Goal: Task Accomplishment & Management: Manage account settings

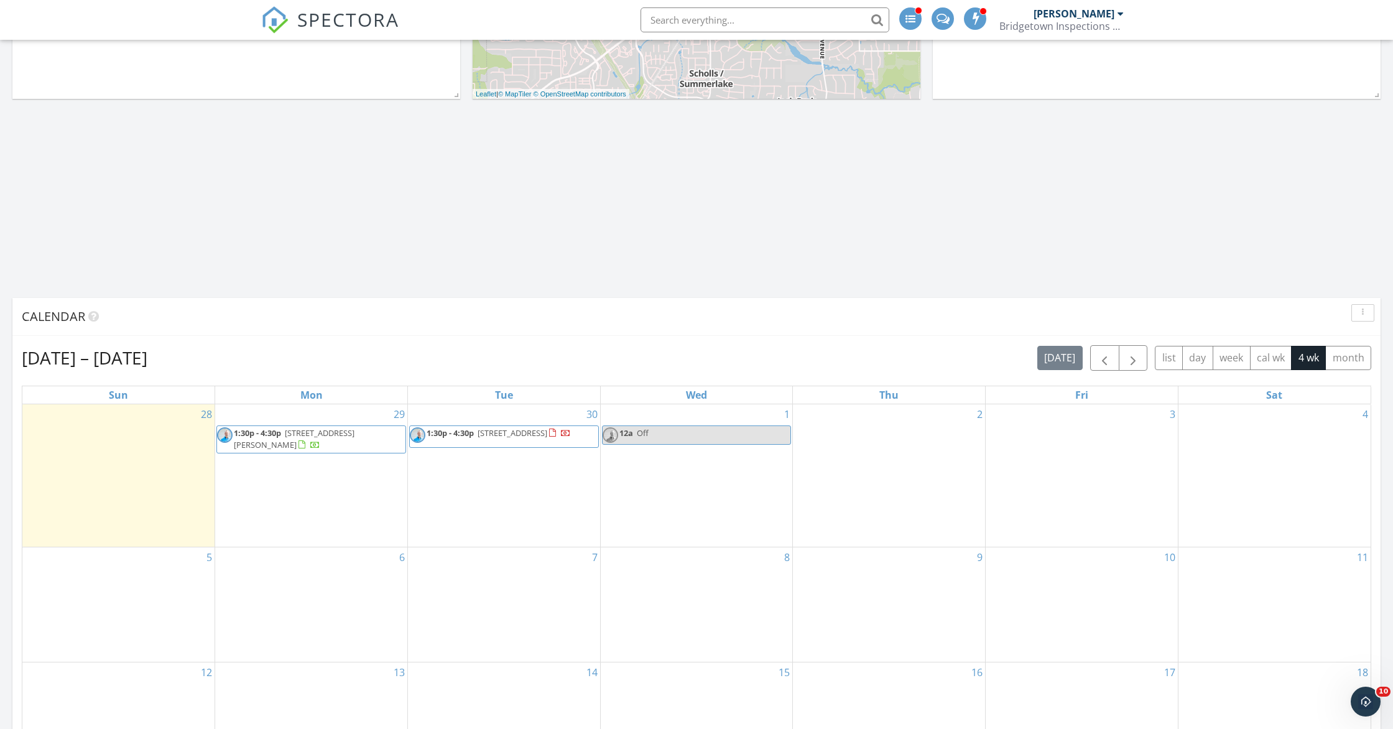
scroll to position [565, 0]
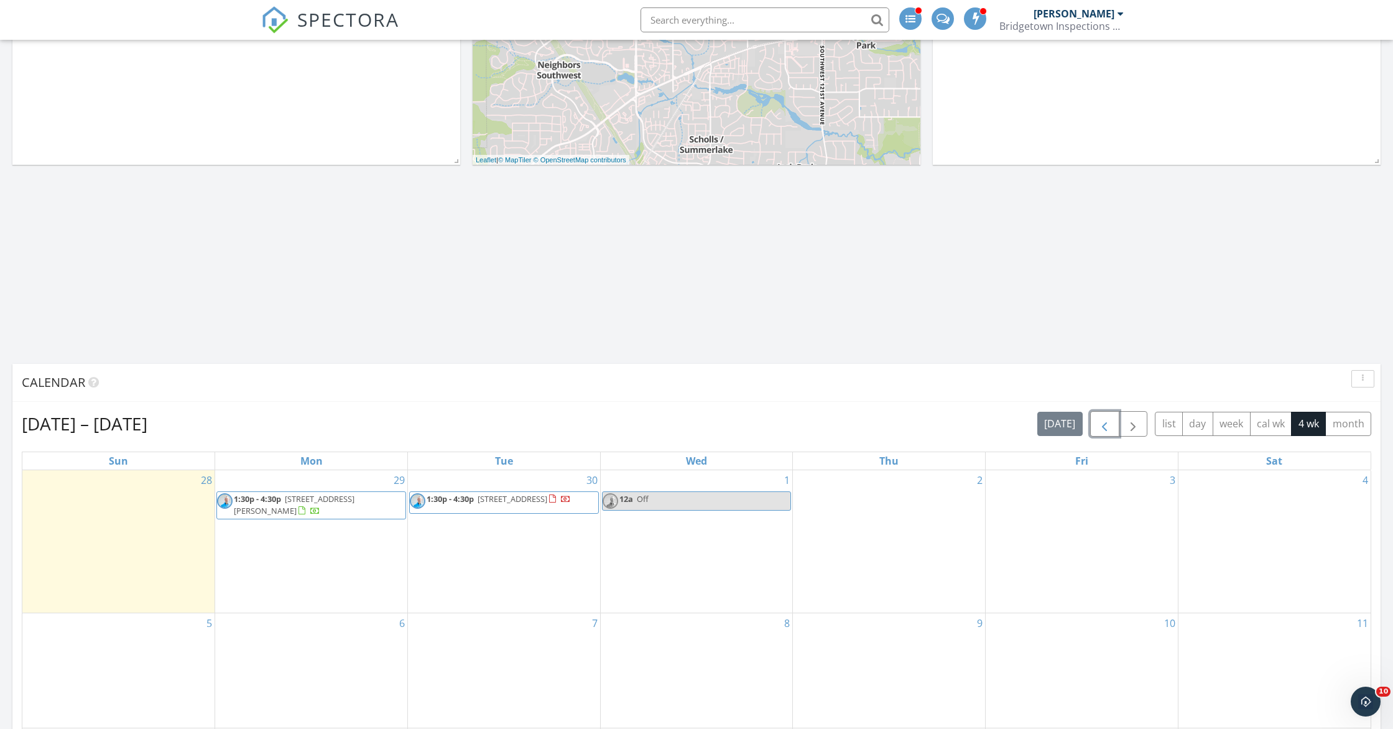
click at [1107, 429] on span "button" at bounding box center [1104, 424] width 15 height 15
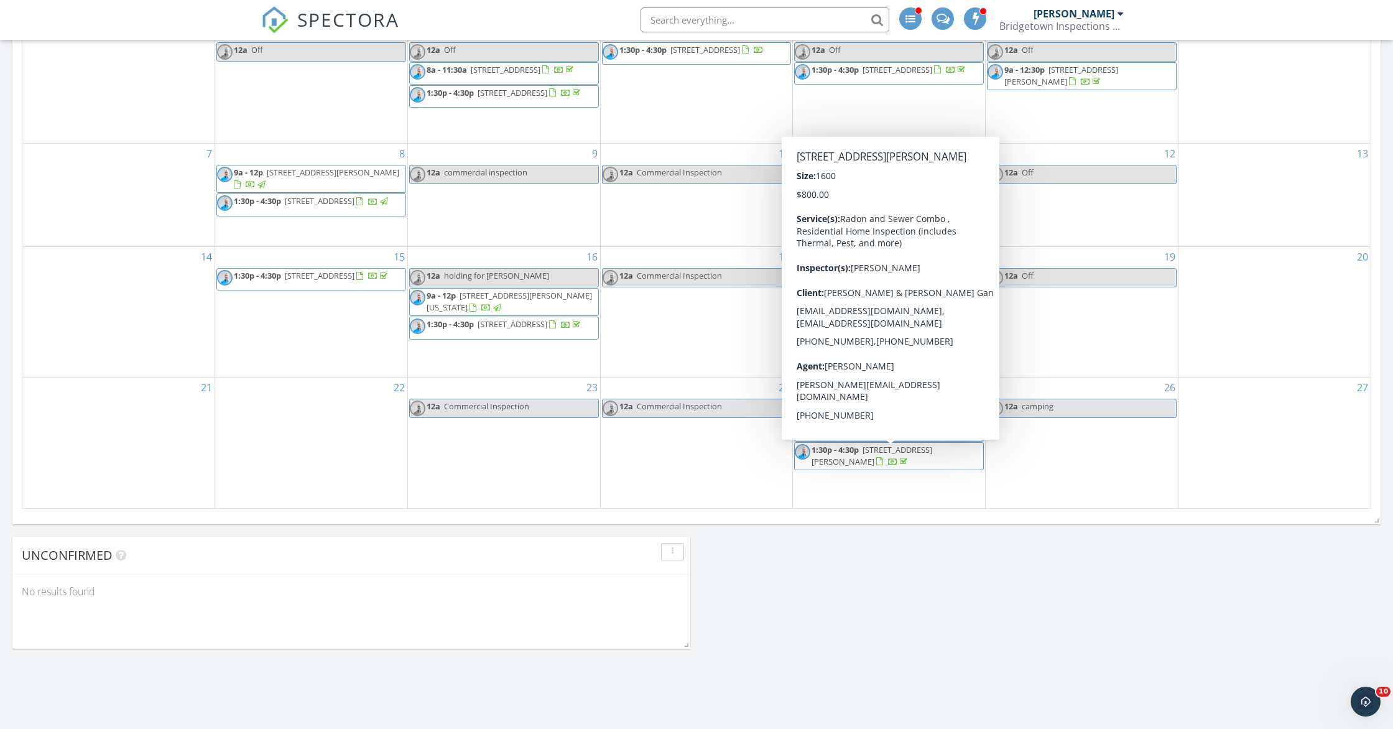
scroll to position [1015, 0]
click at [921, 464] on span "1:30p - 4:30p 3624 N Willis Blvd, Portland 97217" at bounding box center [889, 456] width 188 height 24
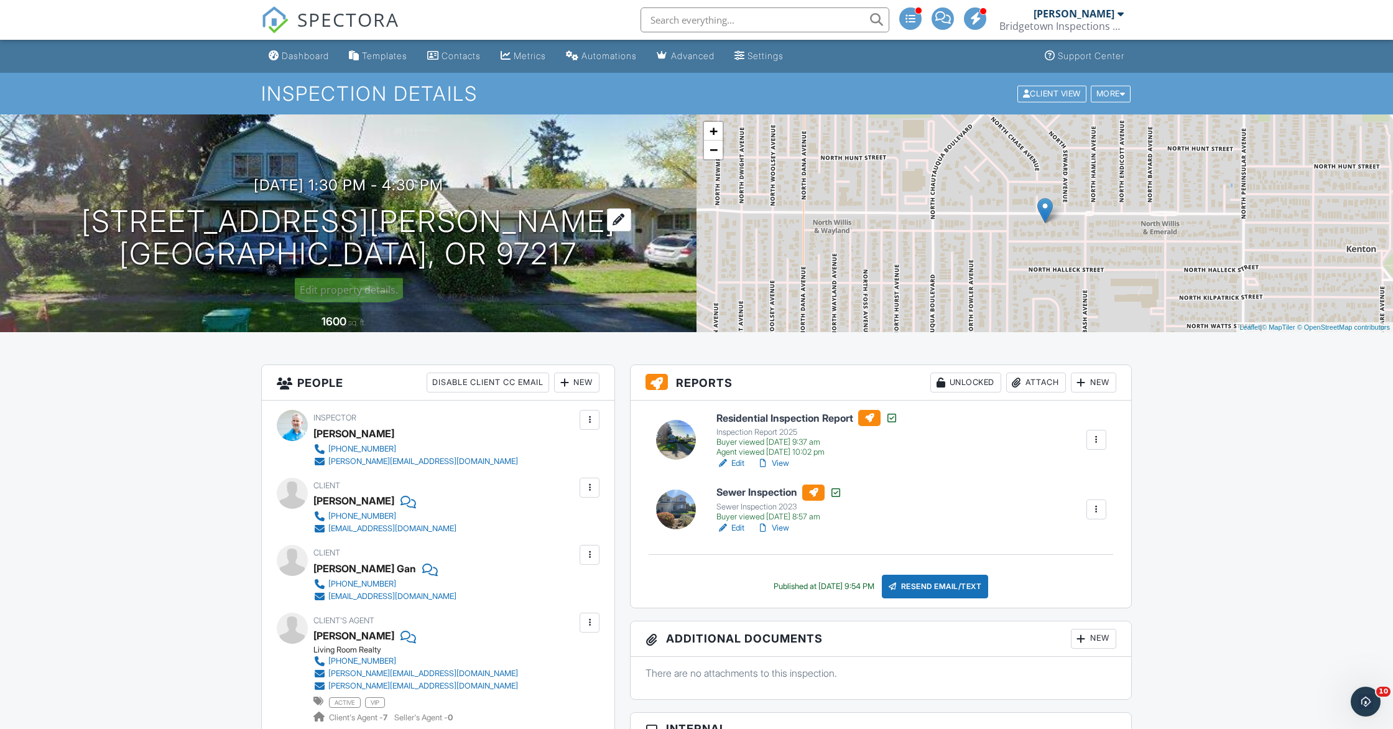
click at [607, 222] on div at bounding box center [619, 219] width 24 height 23
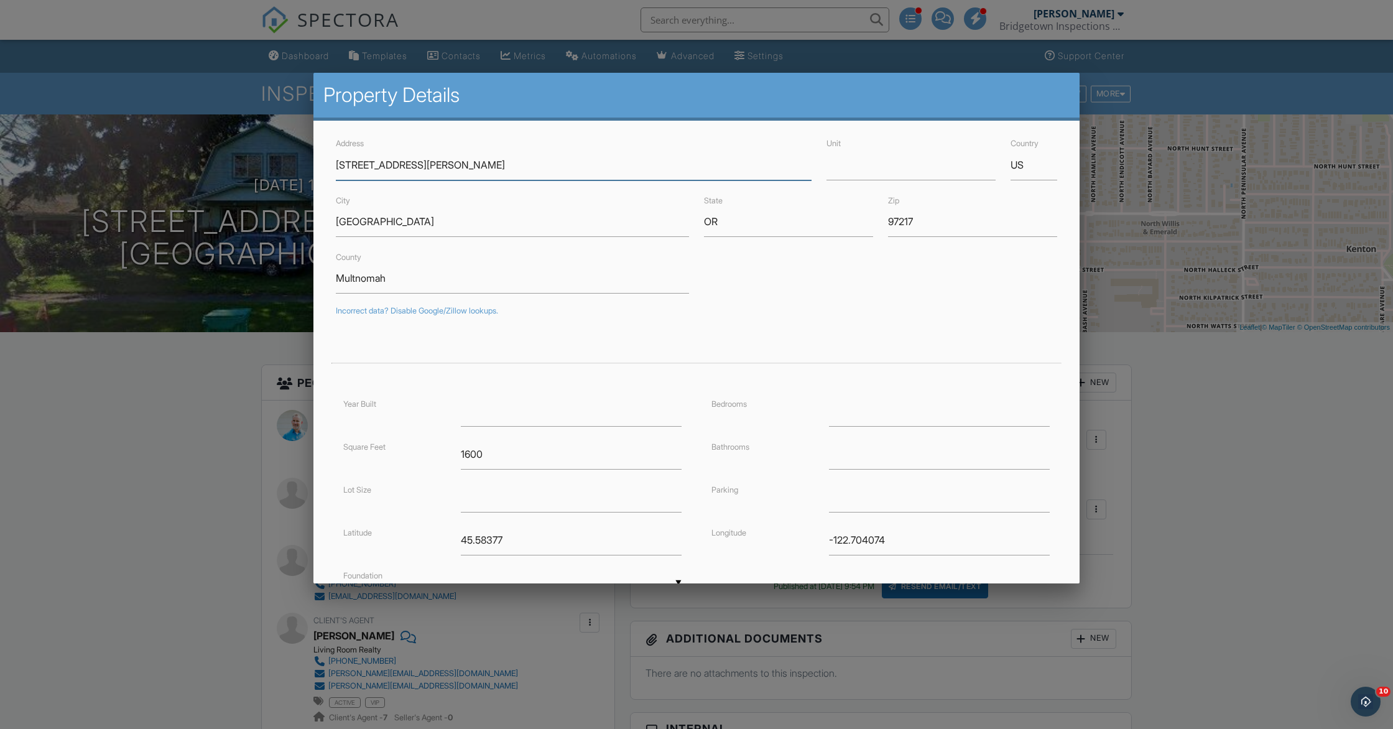
click at [351, 168] on input "3624 N Willis Blvd" at bounding box center [574, 165] width 476 height 30
click at [347, 162] on input "3624 N Willis Blvd" at bounding box center [574, 165] width 476 height 30
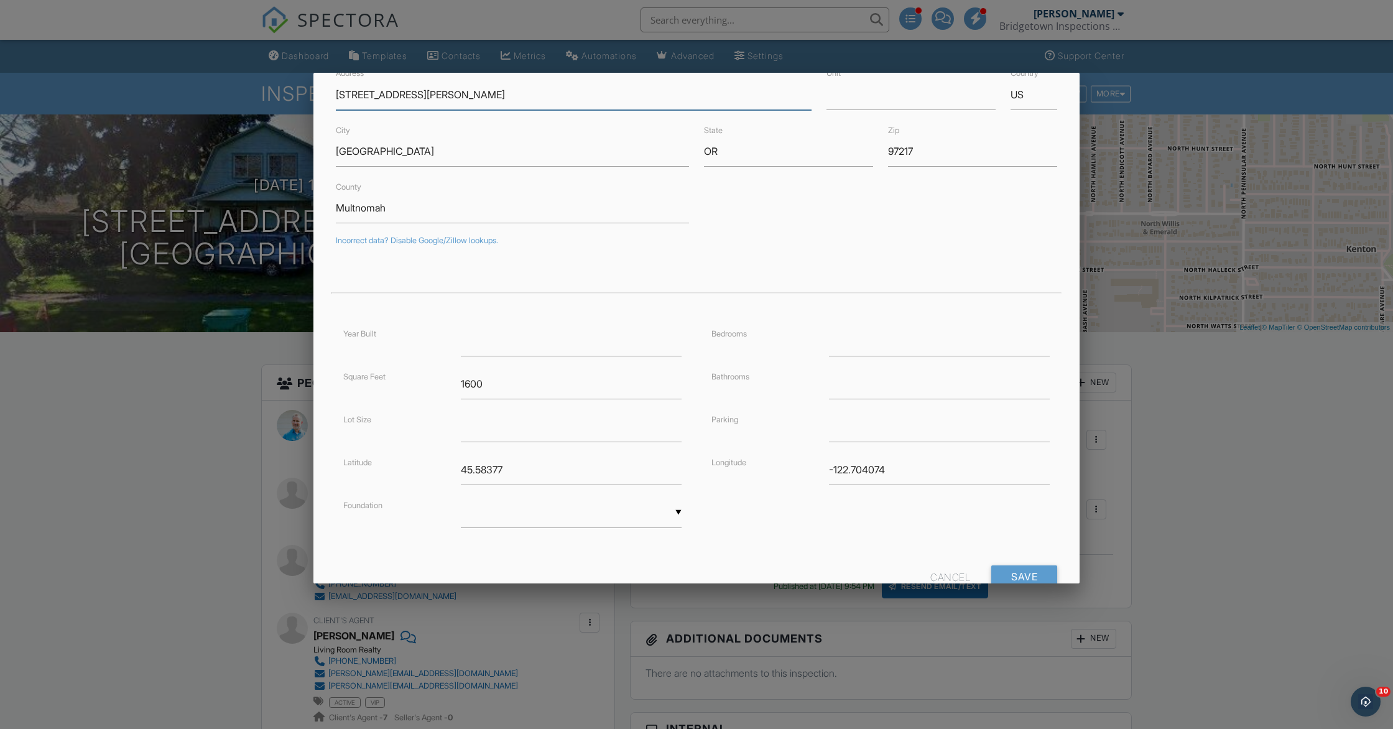
scroll to position [111, 0]
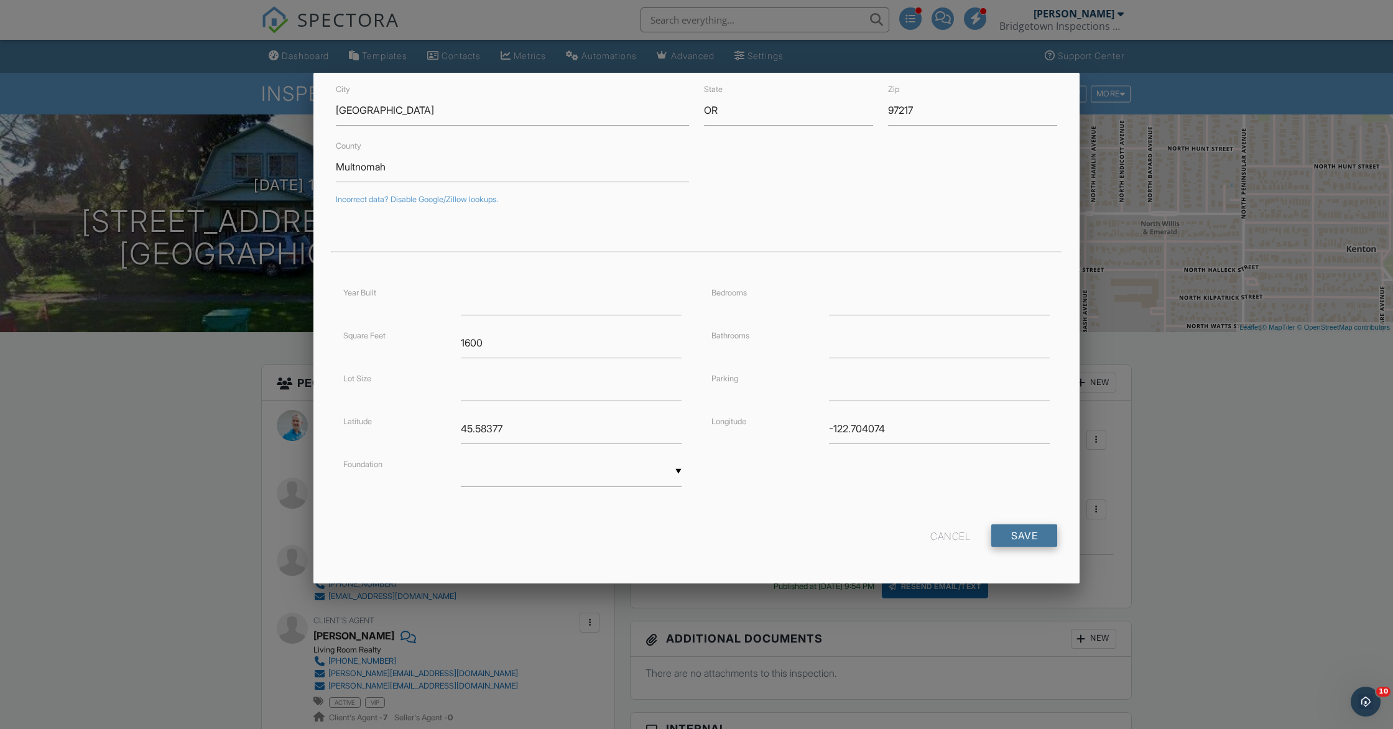
type input "3524 N Willis Blvd"
click at [1035, 537] on input "Save" at bounding box center [1025, 535] width 66 height 22
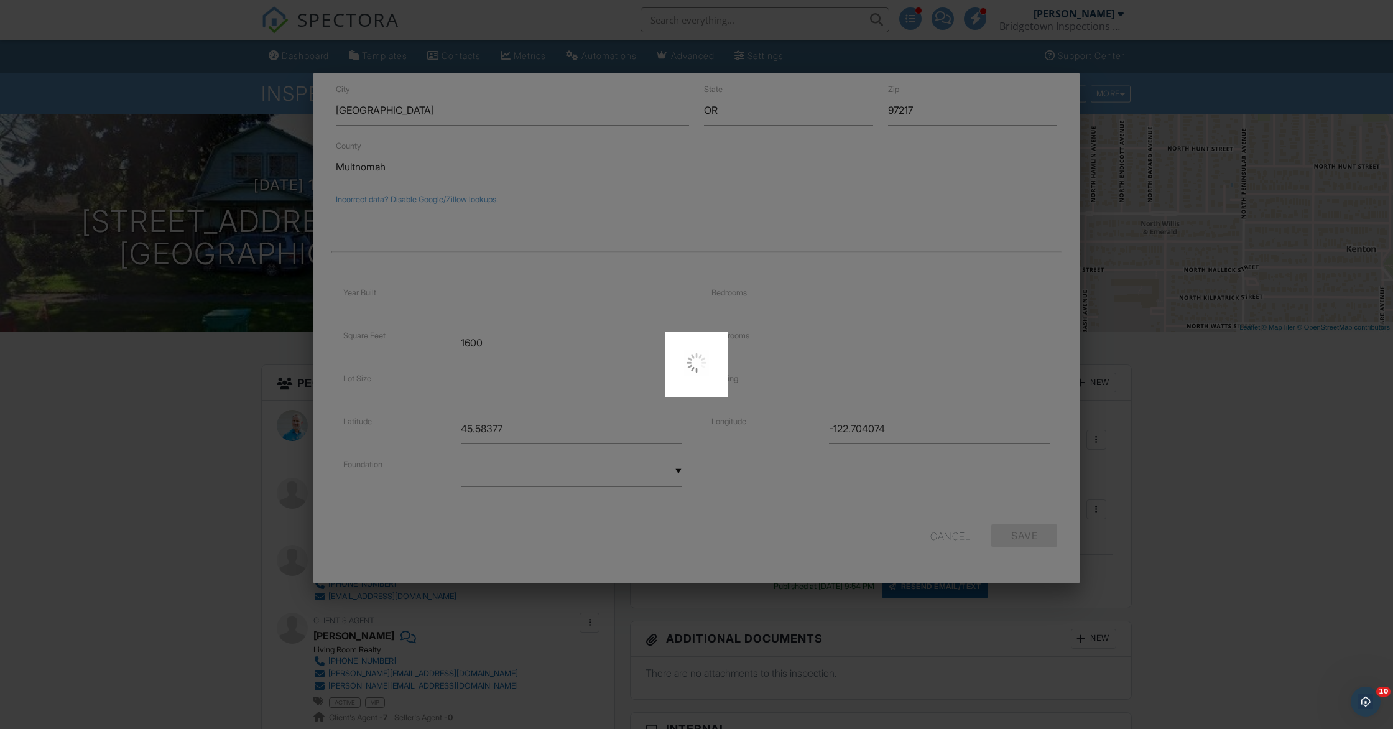
type input "45.5837691"
type input "-122.7031394"
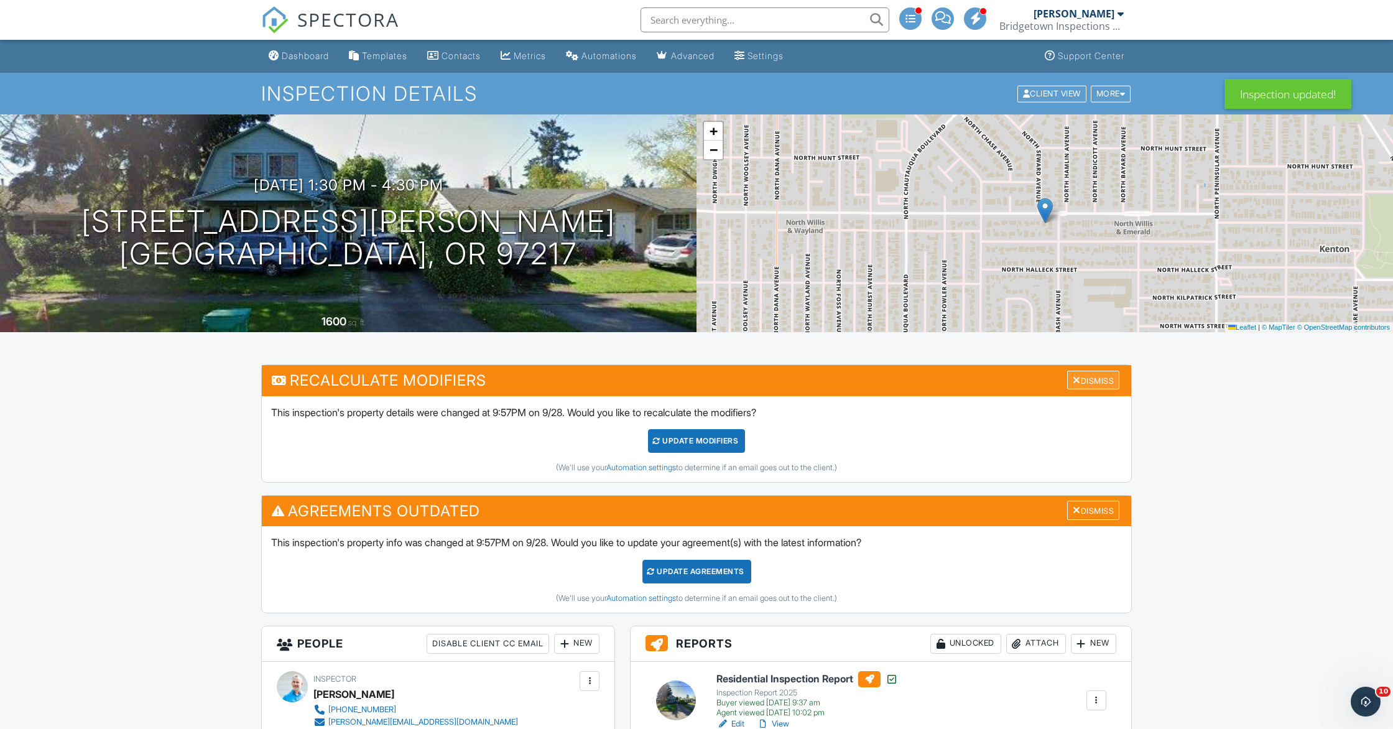
click at [1076, 379] on div at bounding box center [1077, 380] width 8 height 10
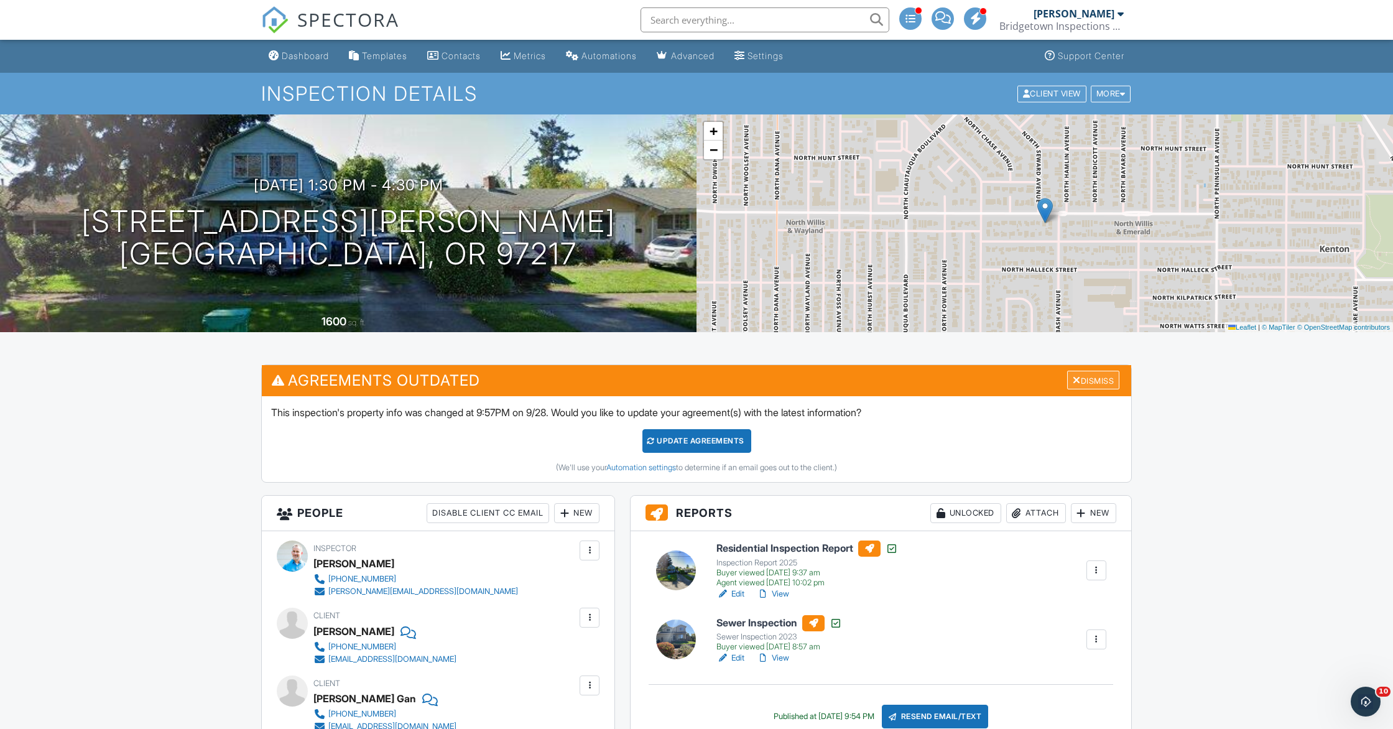
click at [1082, 382] on div "Dismiss" at bounding box center [1093, 380] width 52 height 19
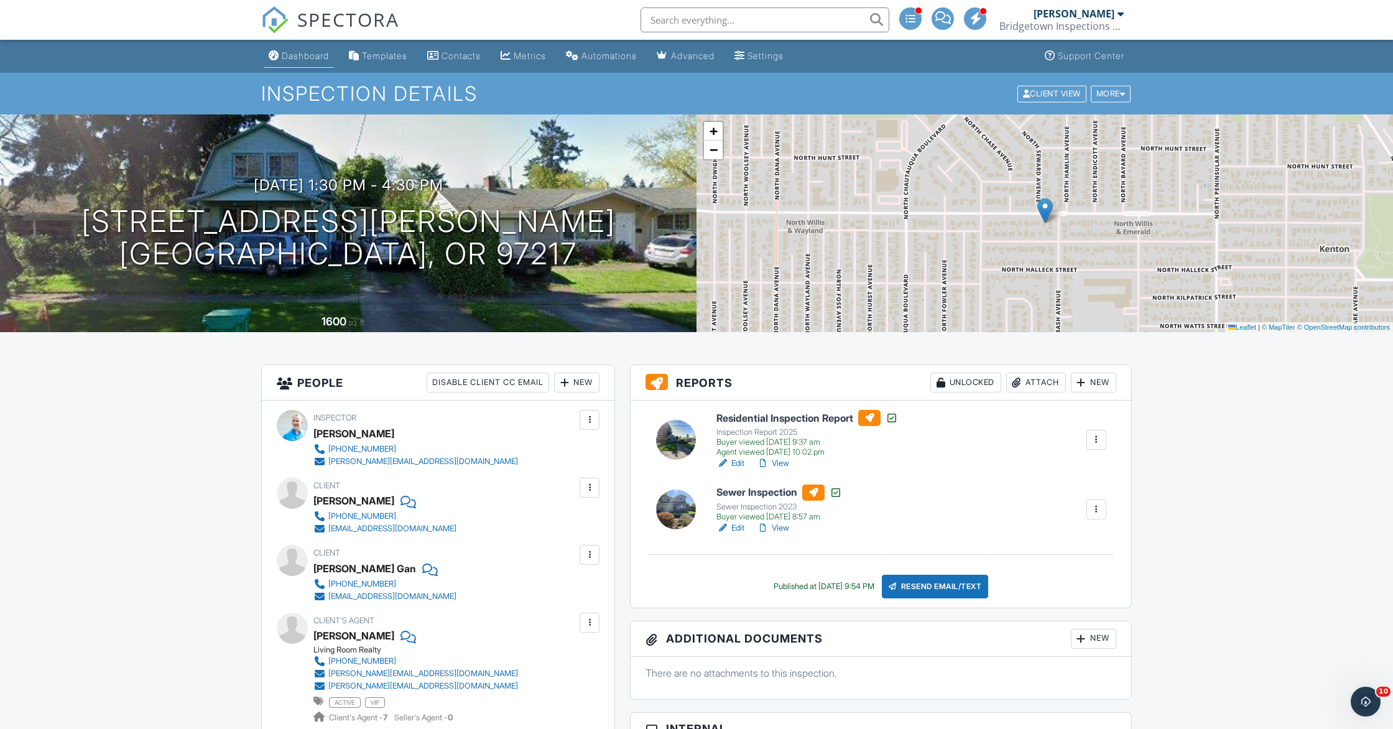
click at [307, 55] on div "Dashboard" at bounding box center [305, 55] width 47 height 11
